Goal: Go to known website: Go to known website

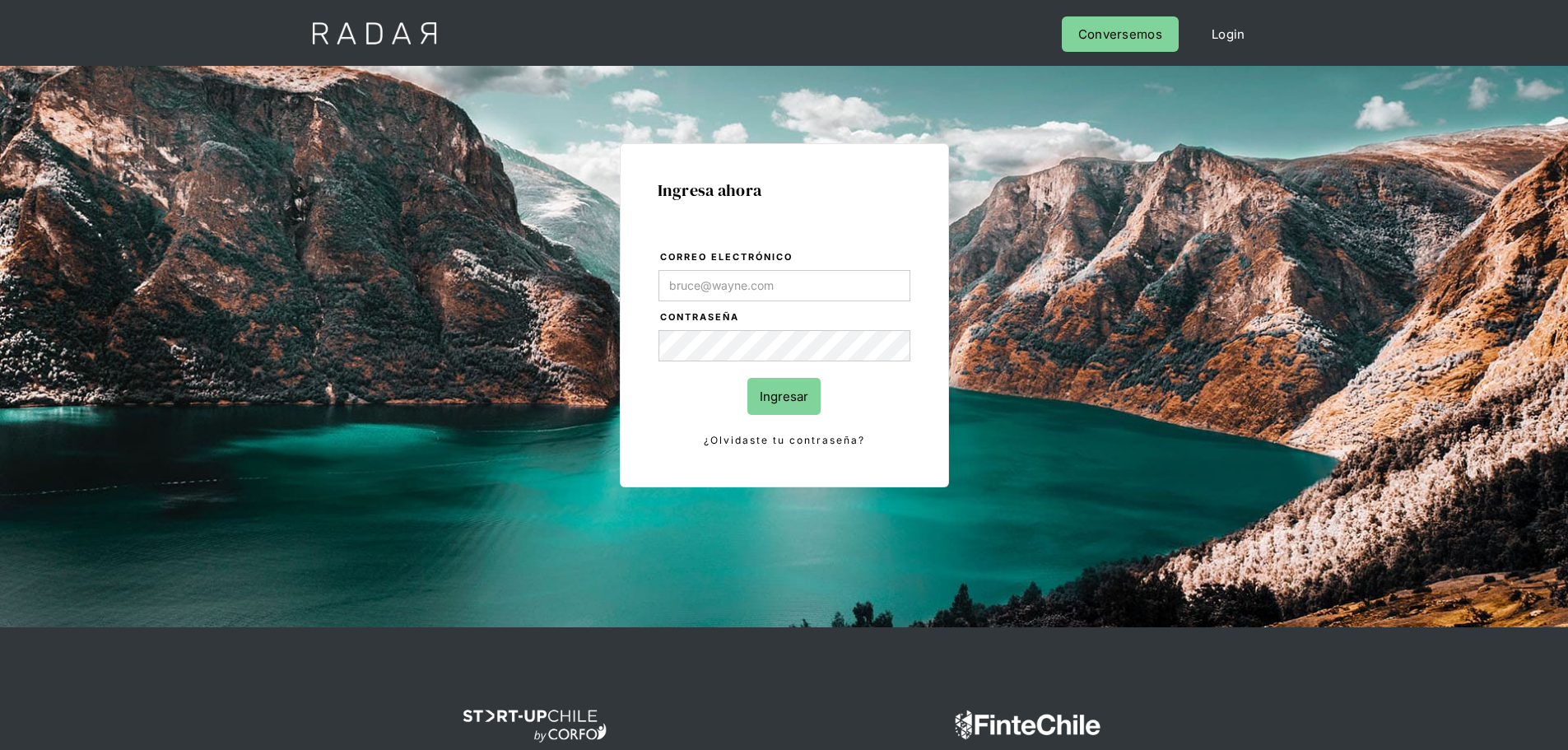
click at [772, 286] on input "Correo electrónico" at bounding box center [784, 285] width 251 height 31
type input "jose.chacon@prontopaga.com"
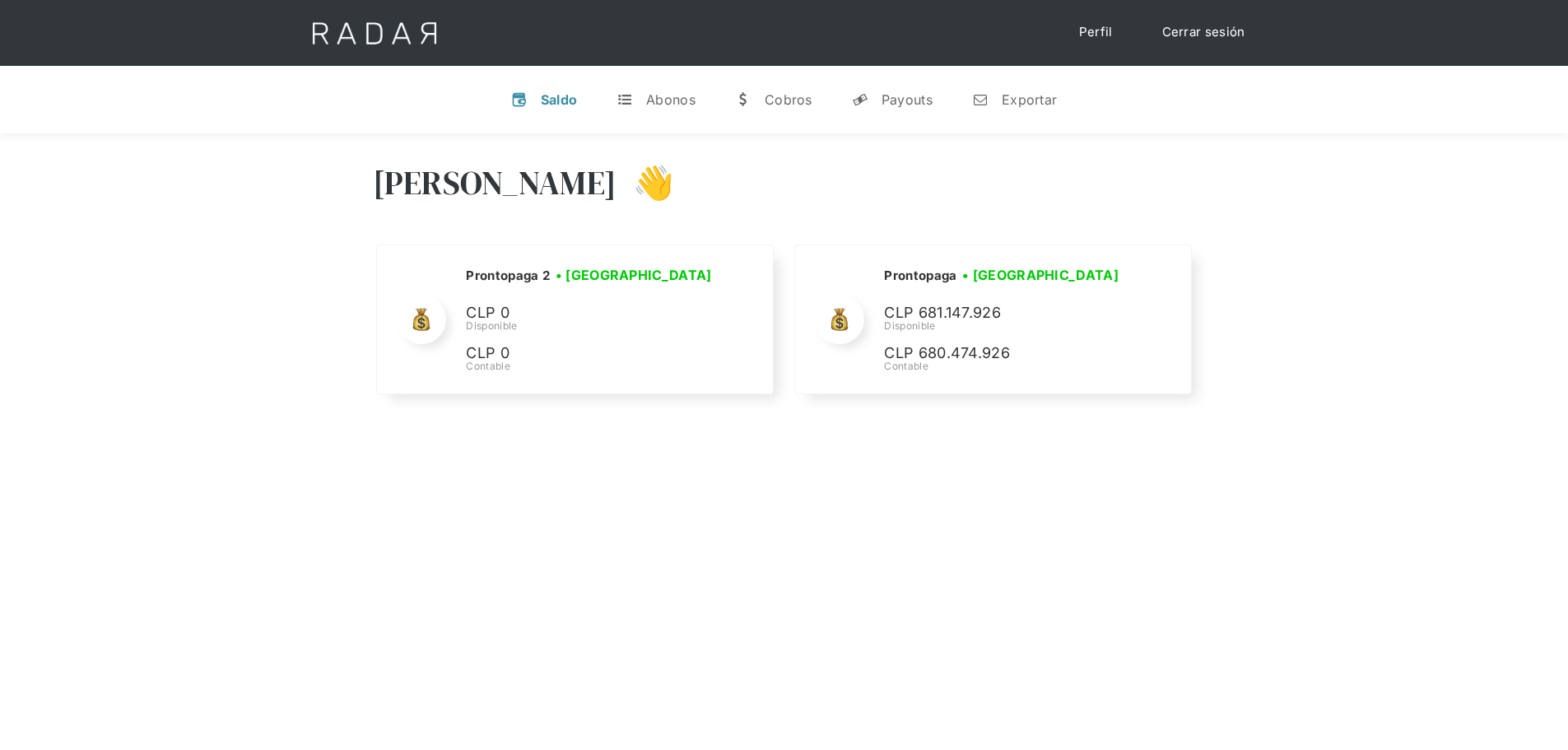
click at [1088, 553] on div "Hola José 👋 Cargando tus cuentas... Nombre de la empresa • Conectada • Desconec…" at bounding box center [784, 508] width 1568 height 750
